Goal: Transaction & Acquisition: Book appointment/travel/reservation

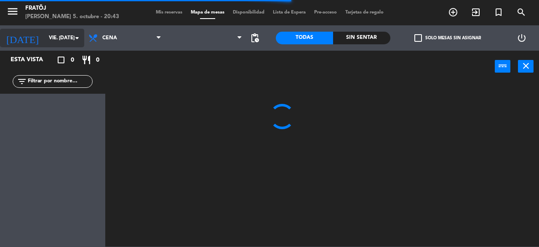
click at [57, 37] on input "vie. [DATE]" at bounding box center [78, 38] width 67 height 14
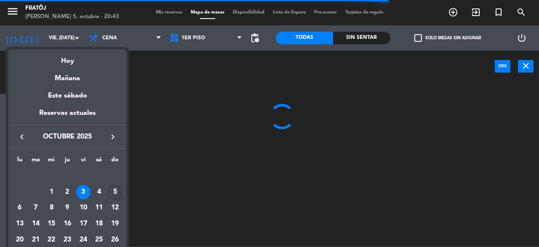
click at [111, 190] on div "5" at bounding box center [115, 192] width 14 height 14
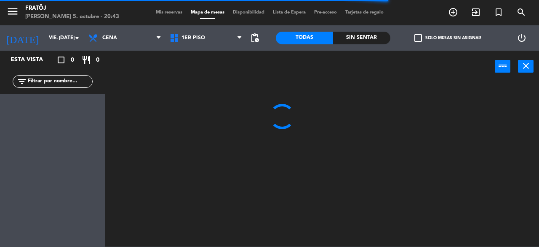
type input "dom. [DATE]"
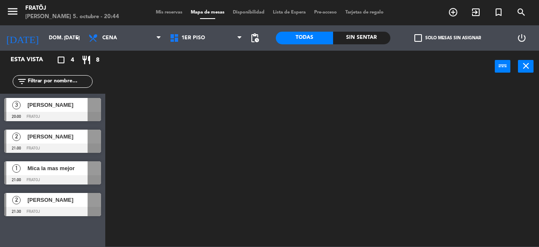
click at [164, 12] on span "Mis reservas" at bounding box center [169, 12] width 35 height 5
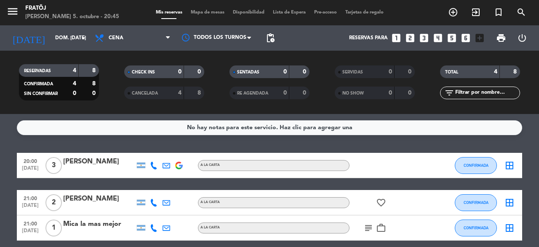
click at [367, 226] on div "No hay notas para este servicio. Haz clic para agregar una 20:00 [DATE] 3 [PERS…" at bounding box center [269, 180] width 539 height 133
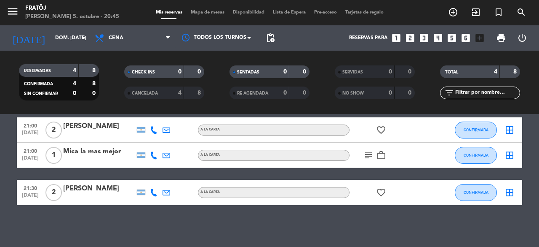
click at [366, 159] on icon "subject" at bounding box center [369, 155] width 10 height 10
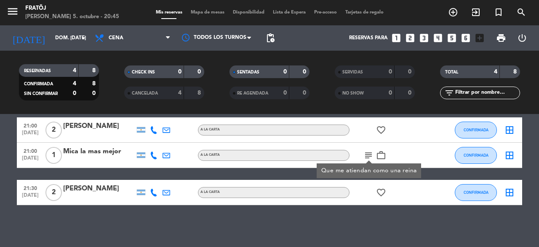
click at [113, 151] on div "Mica la mas mejor" at bounding box center [99, 151] width 72 height 11
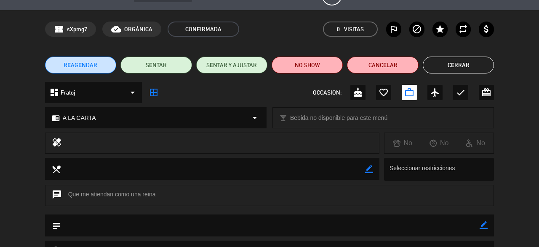
scroll to position [0, 0]
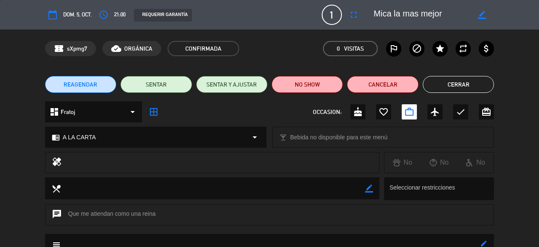
click at [448, 82] on button "Cerrar" at bounding box center [458, 84] width 71 height 17
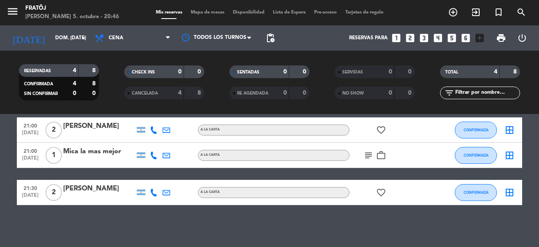
click at [367, 153] on icon "subject" at bounding box center [369, 155] width 10 height 10
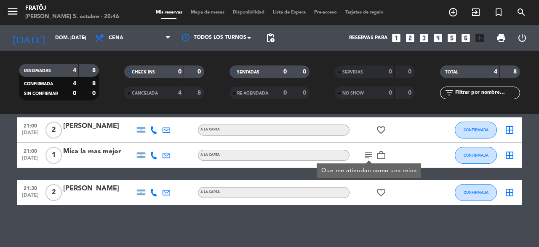
click at [367, 153] on icon "subject" at bounding box center [369, 155] width 10 height 10
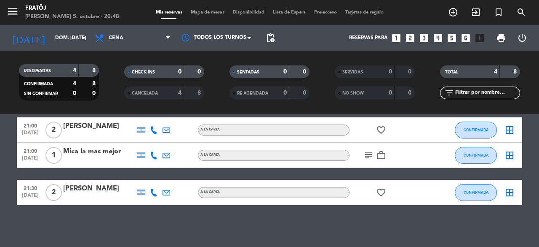
click at [411, 38] on icon "looks_two" at bounding box center [410, 37] width 11 height 11
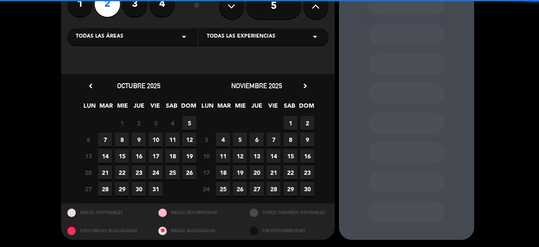
scroll to position [81, 0]
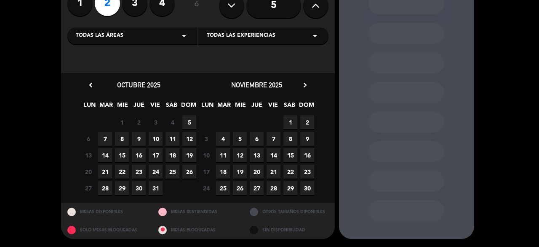
click at [99, 141] on span "7" at bounding box center [105, 138] width 14 height 14
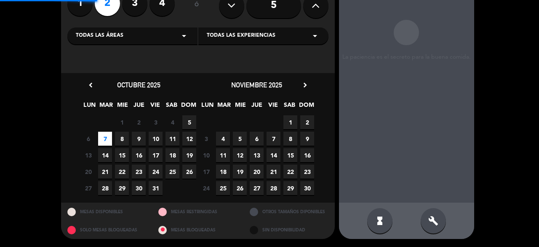
scroll to position [34, 0]
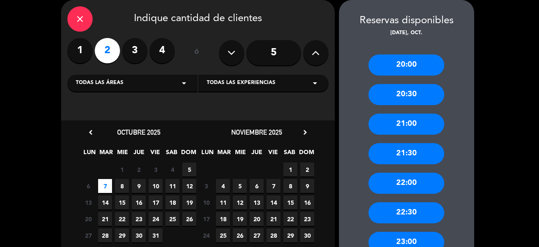
click at [412, 94] on div "20:30" at bounding box center [407, 94] width 76 height 21
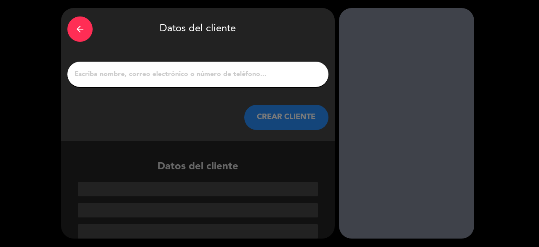
scroll to position [25, 0]
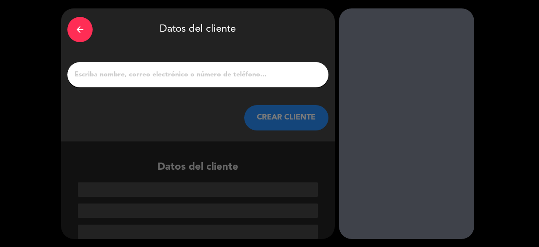
click at [90, 72] on input "1" at bounding box center [198, 75] width 249 height 12
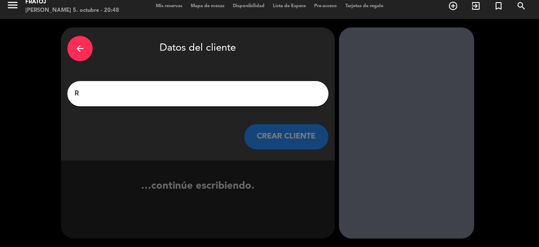
scroll to position [6, 0]
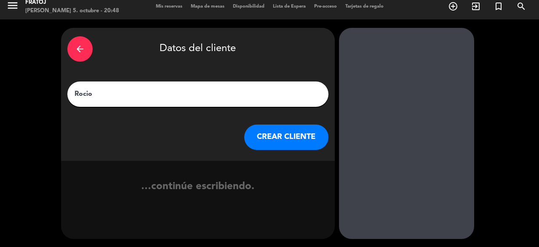
click at [108, 94] on input "Rocio" at bounding box center [198, 94] width 249 height 12
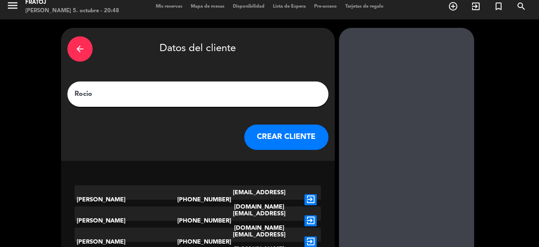
scroll to position [25, 0]
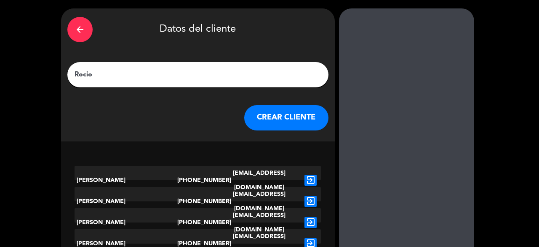
click at [108, 94] on div "arrow_back Datos del cliente [PERSON_NAME] CLIENTE" at bounding box center [198, 74] width 274 height 133
click at [111, 79] on input "Rocio" at bounding box center [198, 75] width 249 height 12
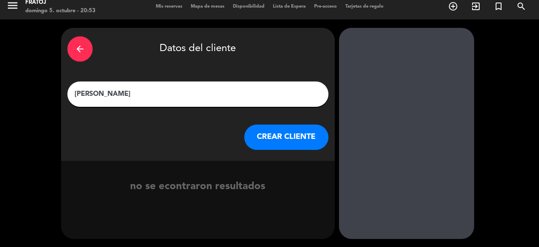
type input "[PERSON_NAME]"
click at [272, 146] on button "CREAR CLIENTE" at bounding box center [286, 136] width 84 height 25
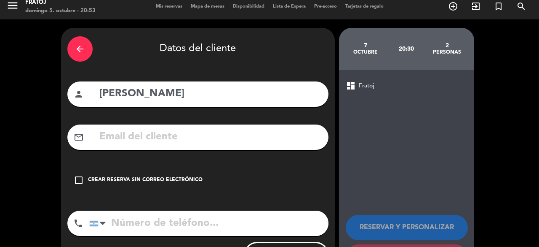
click at [161, 176] on div "Crear reserva sin correo electrónico" at bounding box center [145, 180] width 115 height 8
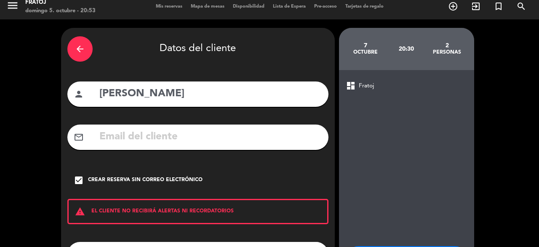
scroll to position [78, 0]
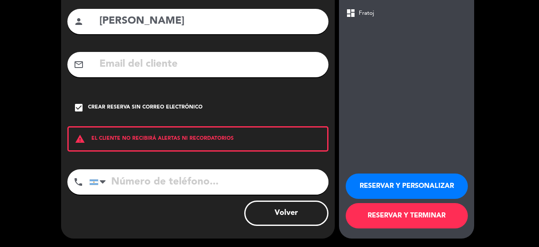
click at [148, 182] on input "tel" at bounding box center [208, 181] width 239 height 25
click at [319, 190] on input "1140858031" at bounding box center [208, 181] width 239 height 25
type input "1140858031"
click at [371, 211] on button "RESERVAR Y TERMINAR" at bounding box center [407, 215] width 122 height 25
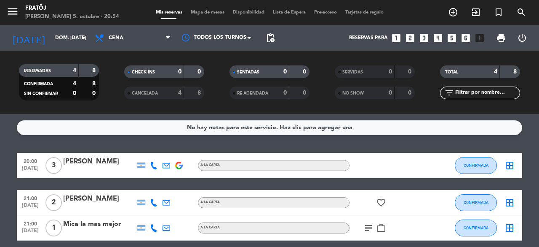
scroll to position [72, 0]
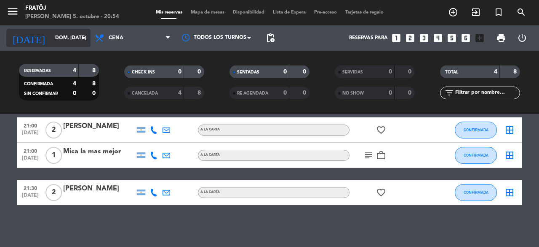
click at [62, 40] on input "dom. [DATE]" at bounding box center [84, 38] width 67 height 14
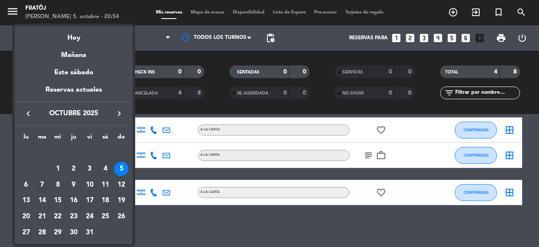
click at [41, 182] on div "7" at bounding box center [42, 184] width 14 height 14
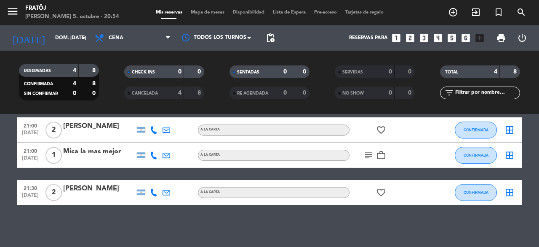
type input "[DATE] oct."
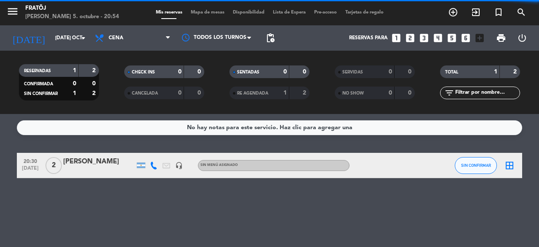
scroll to position [0, 0]
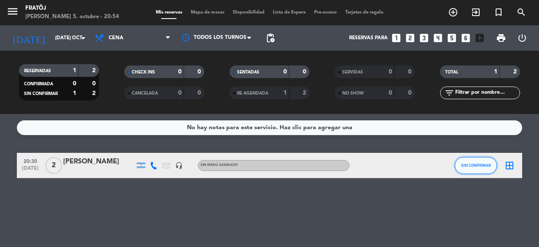
click at [483, 165] on span "SIN CONFIRMAR" at bounding box center [476, 165] width 30 height 5
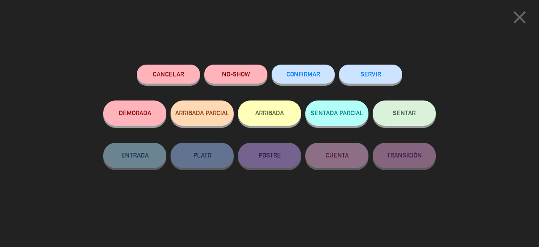
click at [319, 73] on span "CONFIRMAR" at bounding box center [304, 73] width 34 height 7
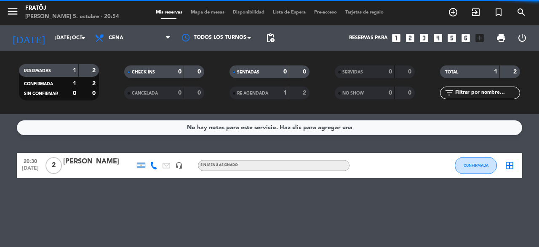
click at [466, 39] on icon "looks_6" at bounding box center [466, 37] width 11 height 11
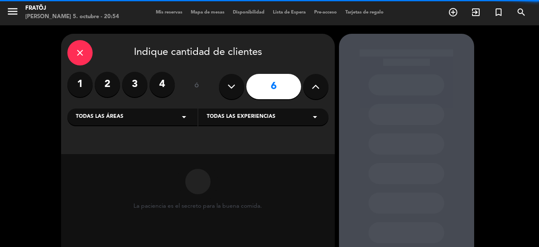
click at [315, 86] on icon at bounding box center [316, 86] width 8 height 13
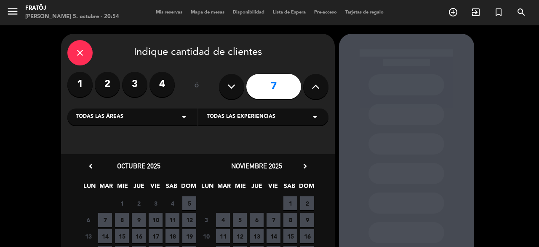
click at [104, 220] on span "7" at bounding box center [105, 219] width 14 height 14
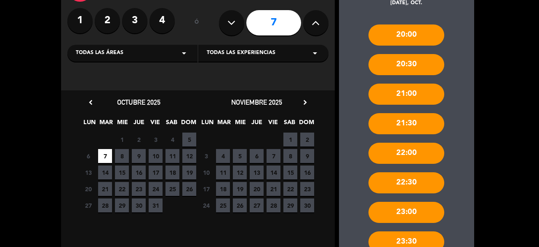
scroll to position [122, 0]
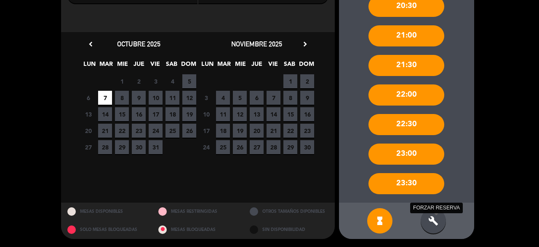
click at [430, 220] on icon "build" at bounding box center [434, 220] width 10 height 10
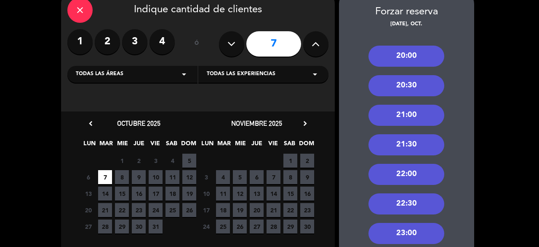
scroll to position [0, 0]
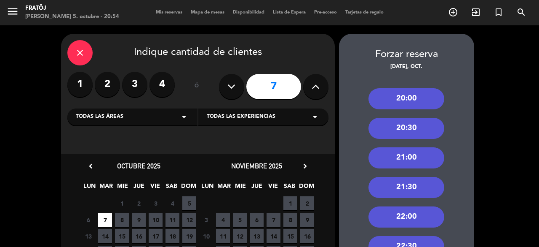
click at [329, 91] on div "close Indique cantidad de clientes 1 2 3 4 ó 7 Todas las áreas arrow_drop_down …" at bounding box center [198, 94] width 274 height 120
click at [319, 91] on icon at bounding box center [316, 86] width 8 height 13
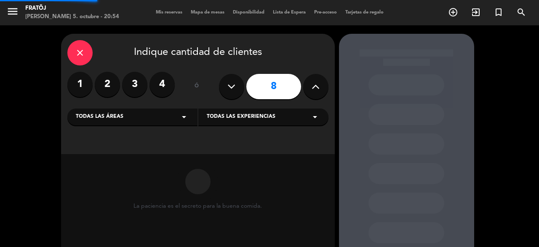
click at [319, 91] on icon at bounding box center [316, 86] width 8 height 13
type input "10"
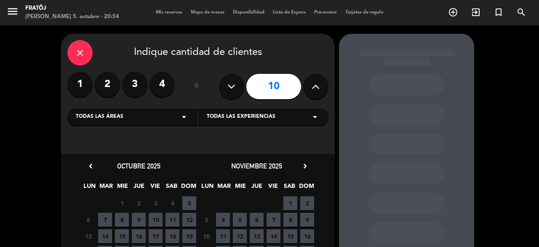
click at [108, 219] on span "7" at bounding box center [105, 219] width 14 height 14
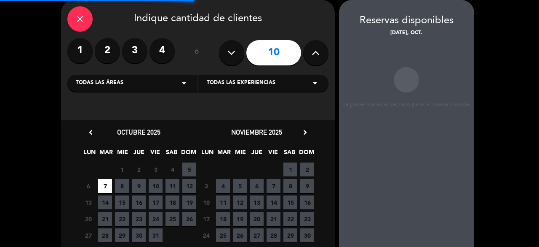
scroll to position [81, 0]
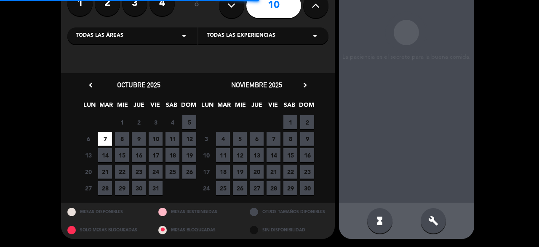
click at [426, 221] on div "build" at bounding box center [433, 220] width 25 height 25
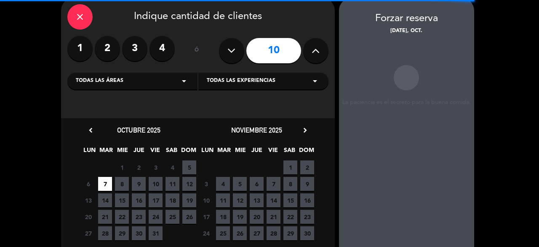
scroll to position [35, 0]
